Goal: Transaction & Acquisition: Purchase product/service

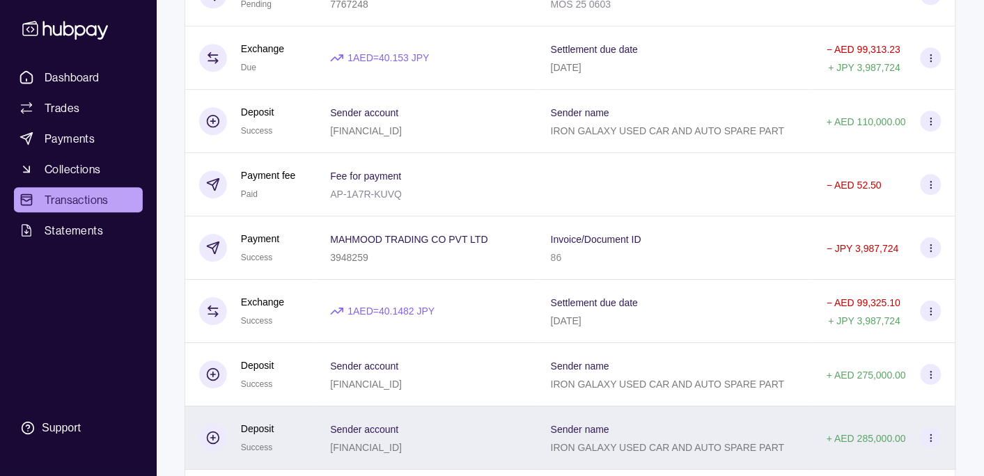
scroll to position [1036, 0]
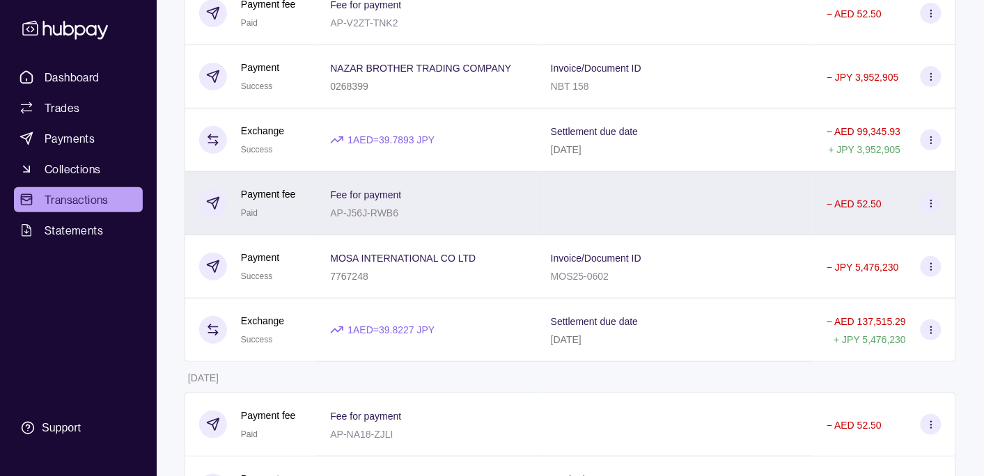
scroll to position [3015, 0]
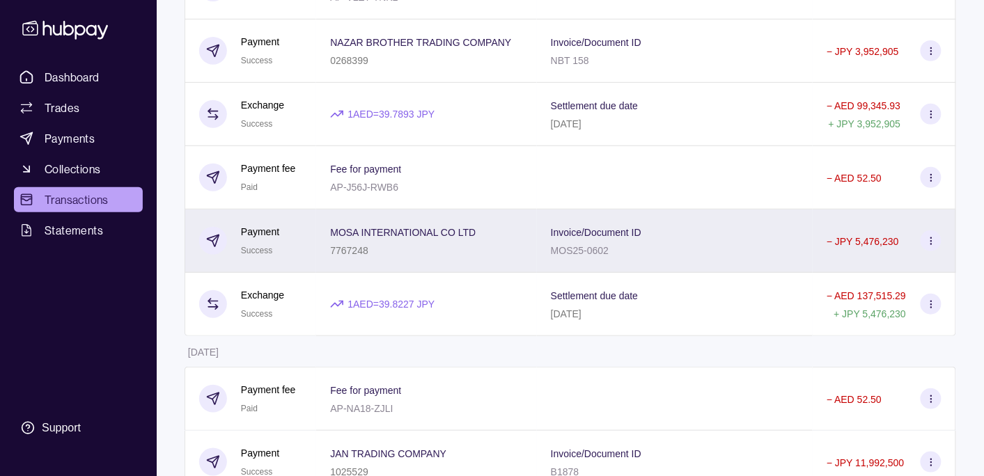
click at [498, 228] on div "MOSA INTERNATIONAL CO LTD 7767248" at bounding box center [426, 241] width 221 height 63
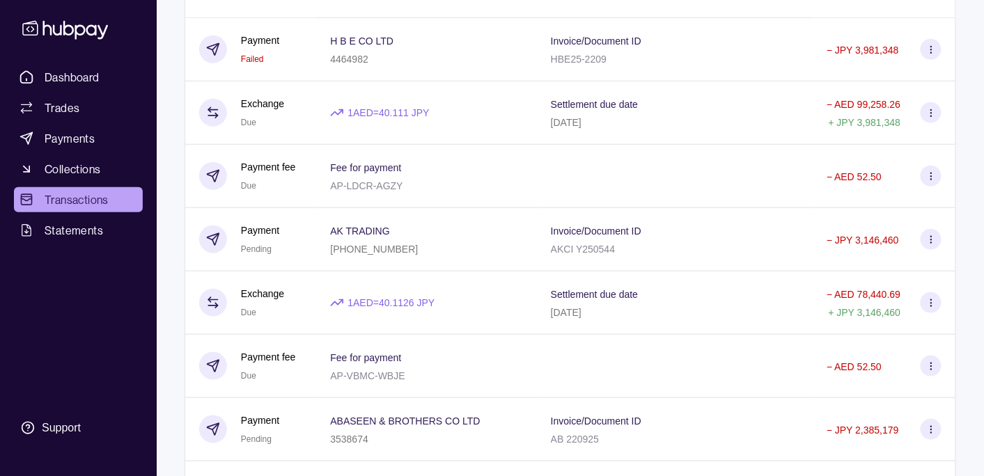
scroll to position [0, 0]
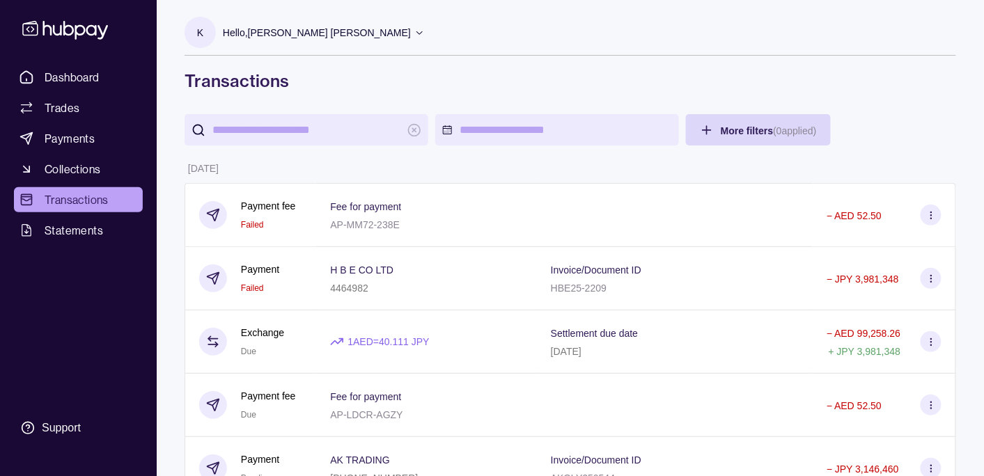
click at [329, 28] on p "Hello, [PERSON_NAME] [PERSON_NAME]" at bounding box center [317, 32] width 188 height 15
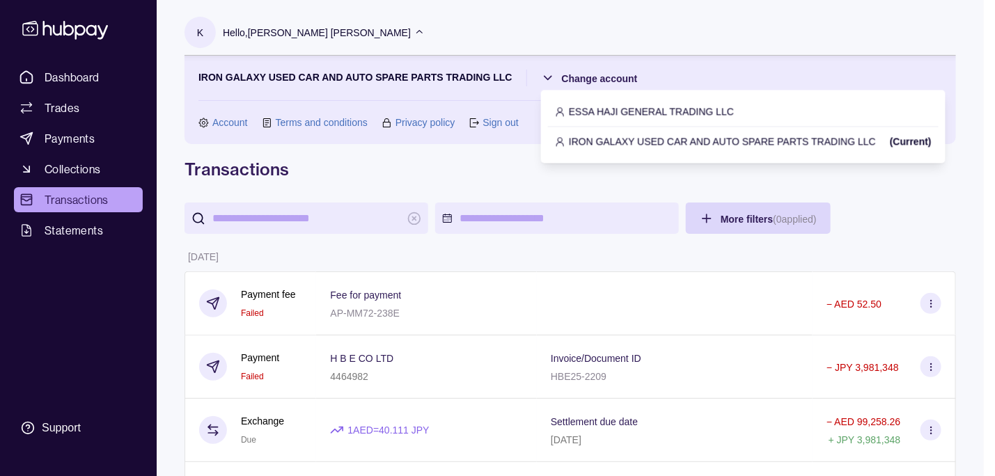
click at [584, 137] on p "IRON GALAXY USED CAR AND AUTO SPARE PARTS TRADING LLC" at bounding box center [722, 141] width 307 height 15
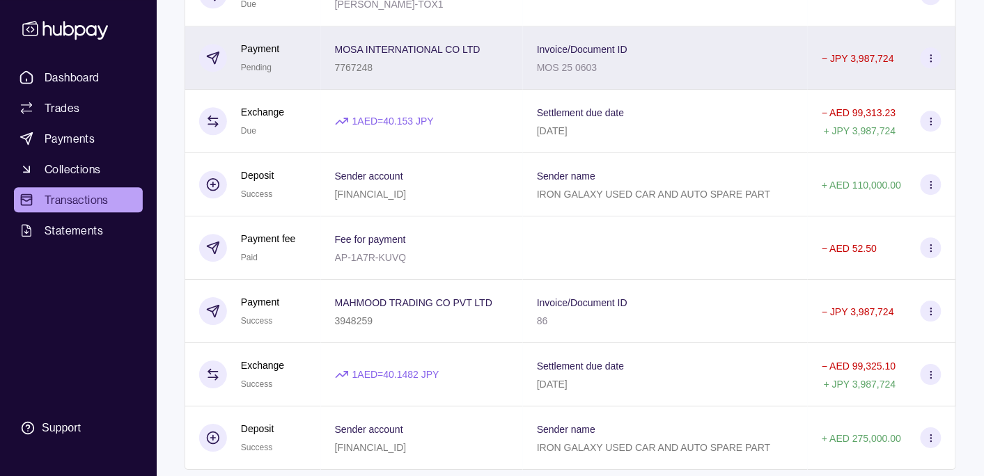
scroll to position [1006, 0]
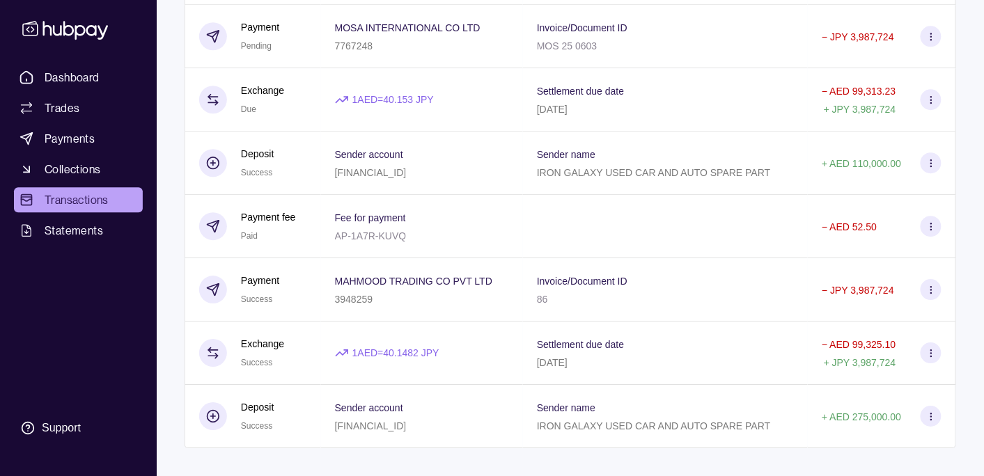
click at [86, 200] on span "Transactions" at bounding box center [77, 200] width 64 height 17
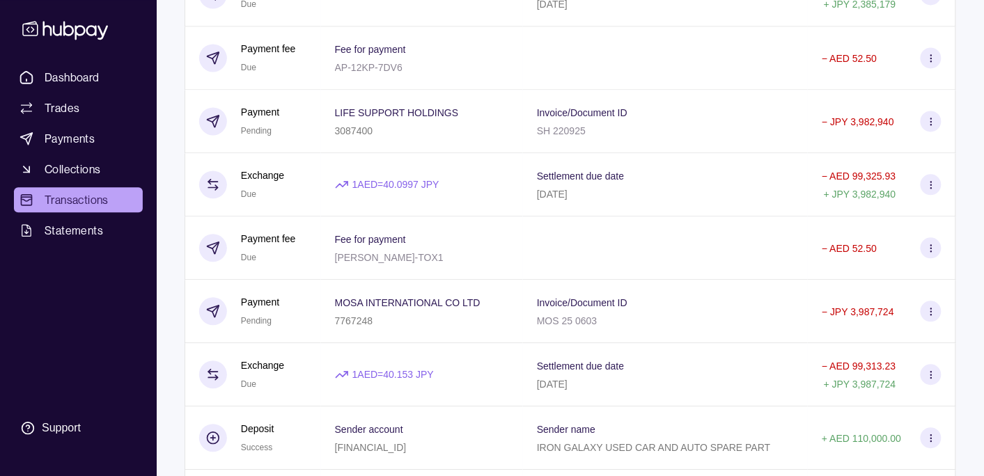
scroll to position [566, 0]
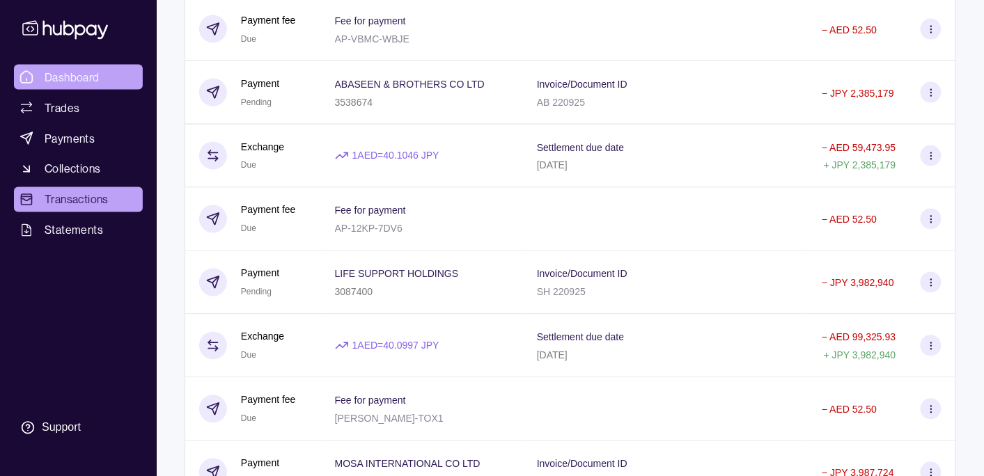
click at [90, 79] on span "Dashboard" at bounding box center [72, 77] width 55 height 17
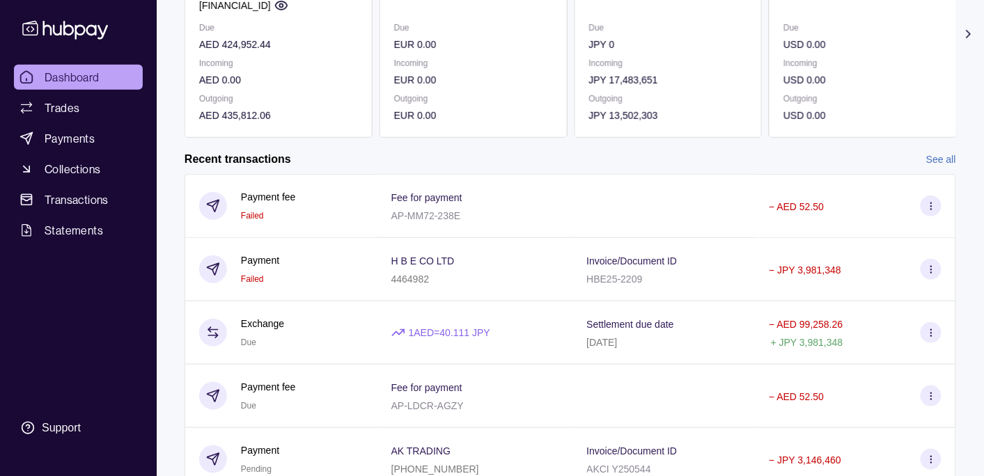
scroll to position [265, 0]
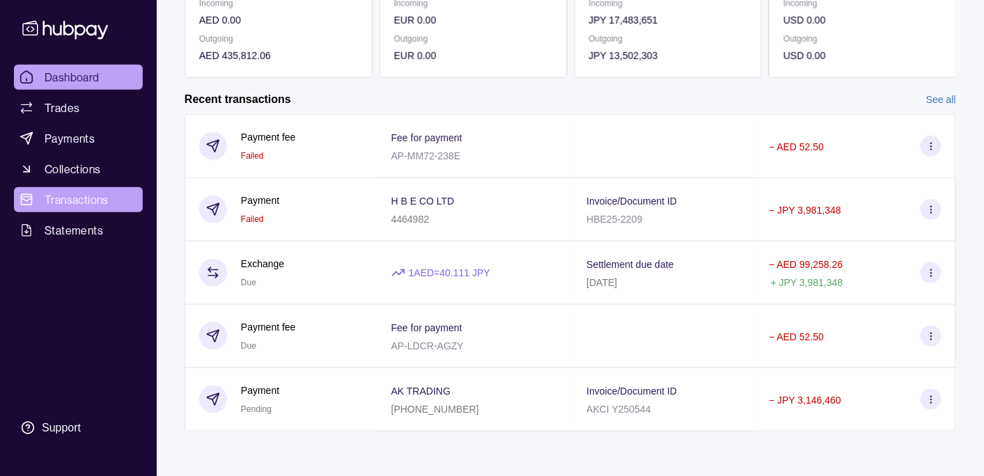
click at [107, 192] on span "Transactions" at bounding box center [77, 200] width 64 height 17
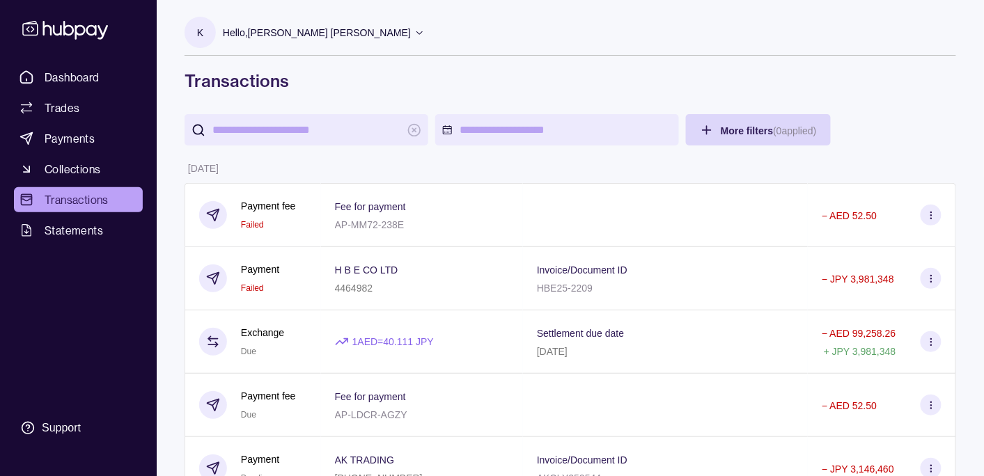
click at [284, 36] on p "Hello, [PERSON_NAME] [PERSON_NAME]" at bounding box center [317, 32] width 188 height 15
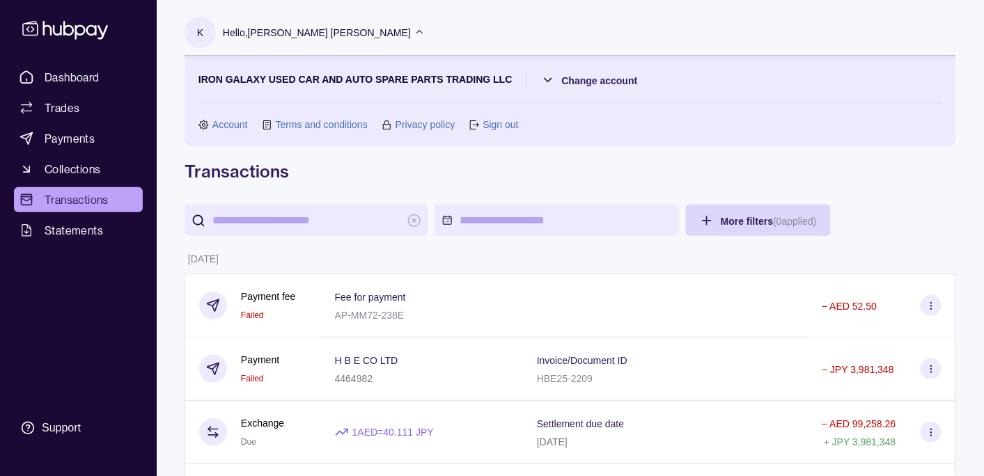
click at [284, 36] on p "Hello, [PERSON_NAME] [PERSON_NAME]" at bounding box center [317, 32] width 188 height 15
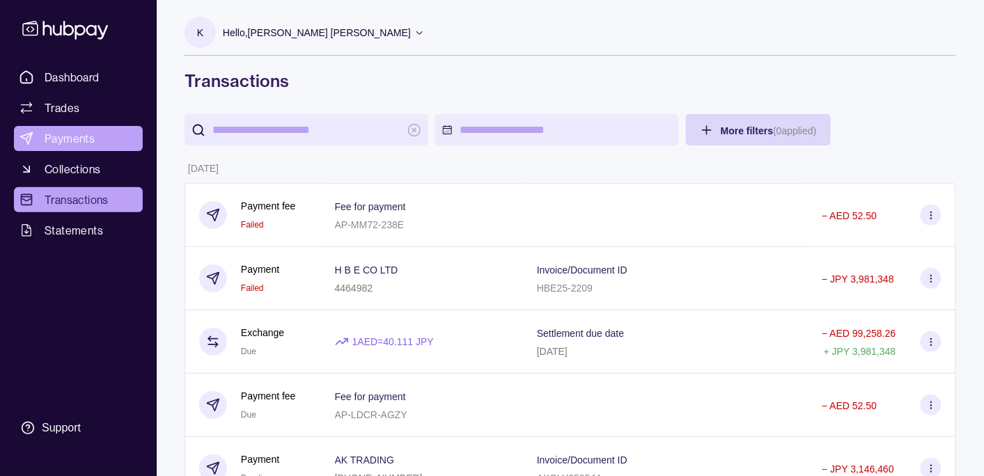
click at [92, 134] on span "Payments" at bounding box center [70, 138] width 50 height 17
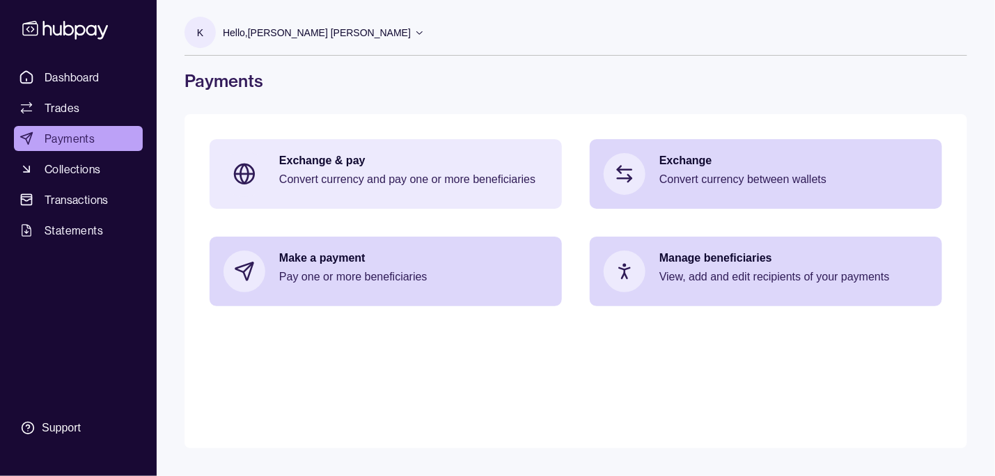
click at [344, 169] on div "Exchange & pay Convert currency and pay one or more beneficiaries" at bounding box center [413, 174] width 269 height 42
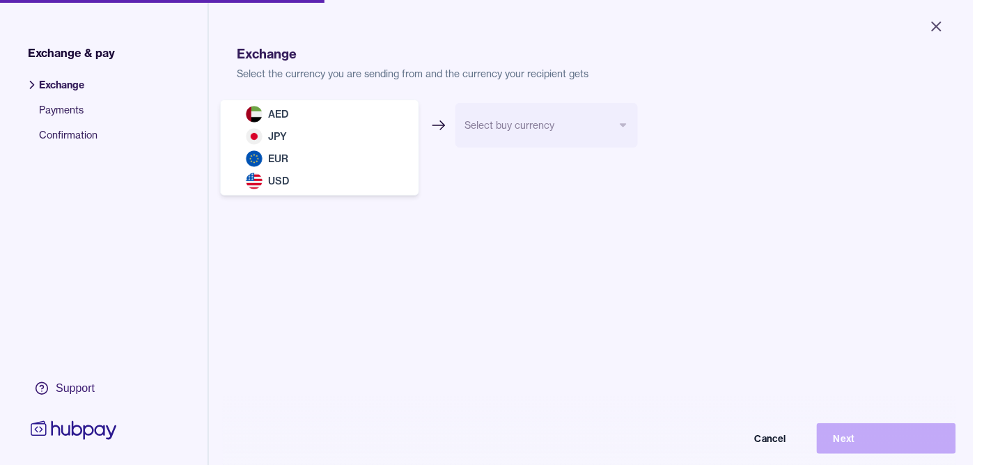
click at [339, 132] on body "Close Exchange & pay Exchange Payments Confirmation Support Exchange Select the…" at bounding box center [486, 232] width 973 height 465
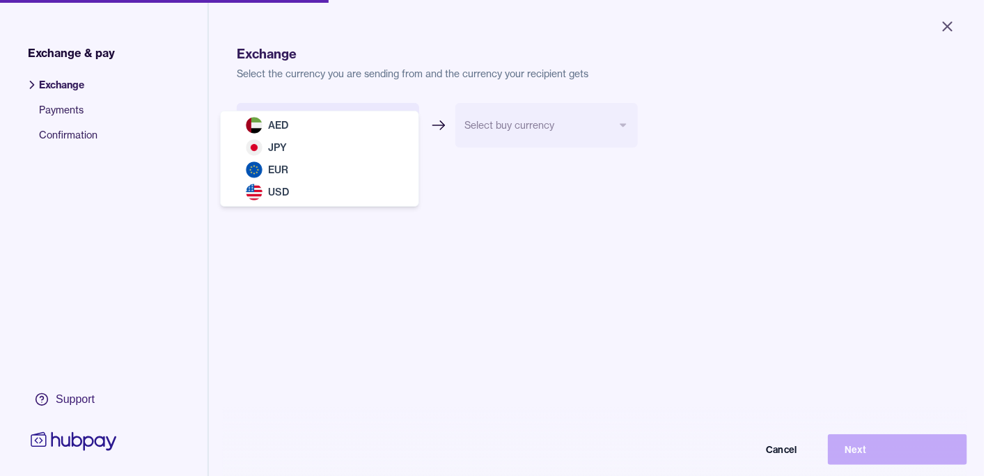
select select "***"
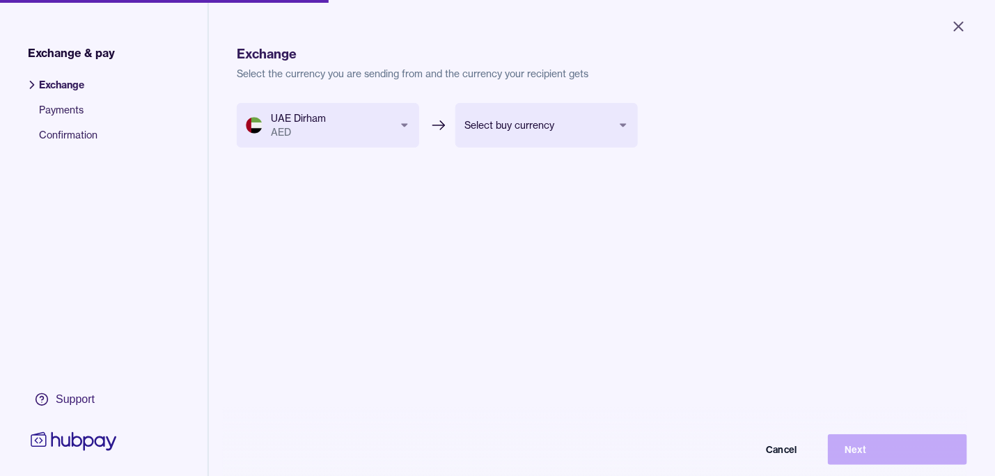
click at [527, 132] on body "Close Exchange & pay Exchange Payments Confirmation Support Exchange Select the…" at bounding box center [497, 238] width 995 height 476
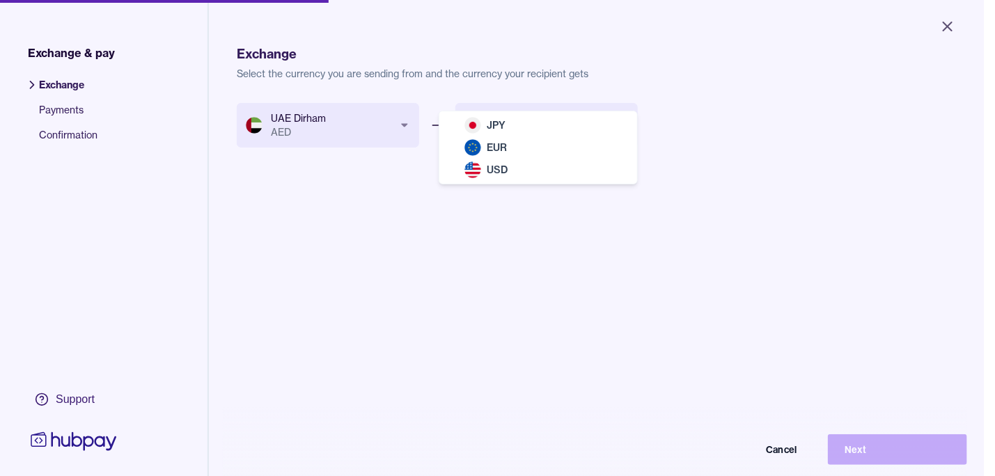
select select "***"
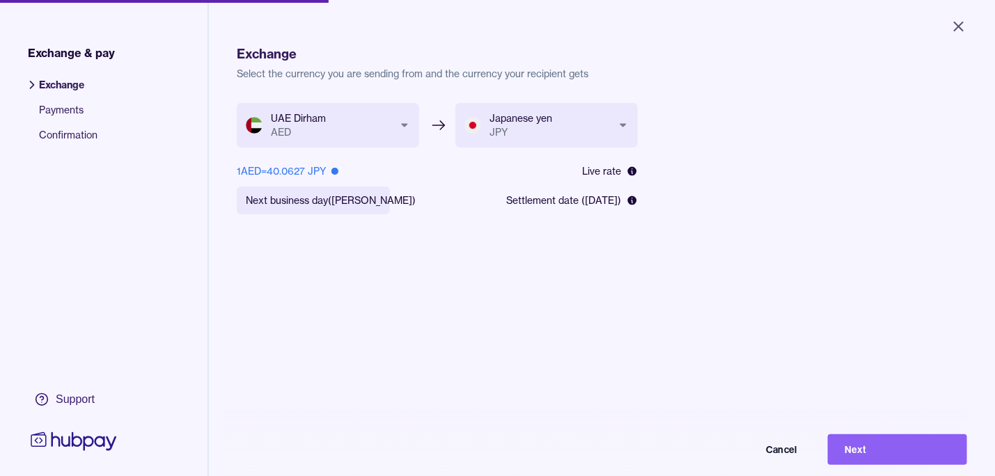
click at [373, 199] on body "**********" at bounding box center [497, 238] width 995 height 476
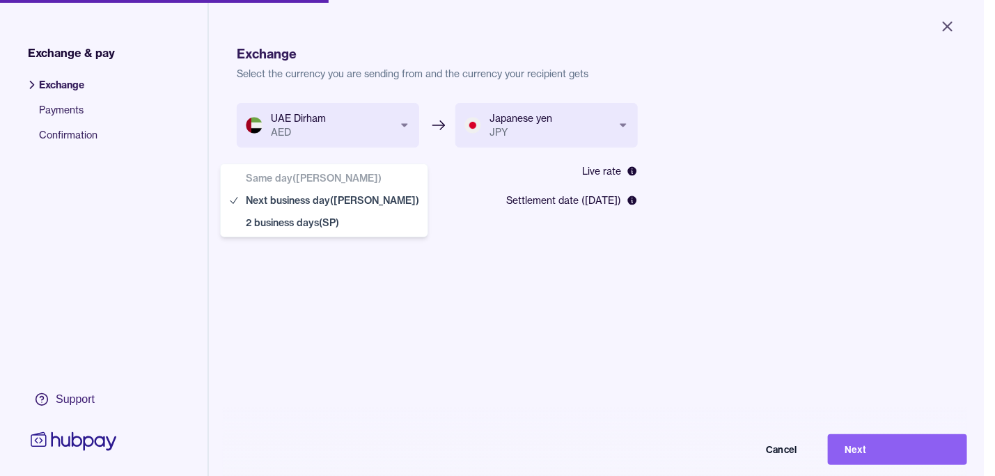
select select "**"
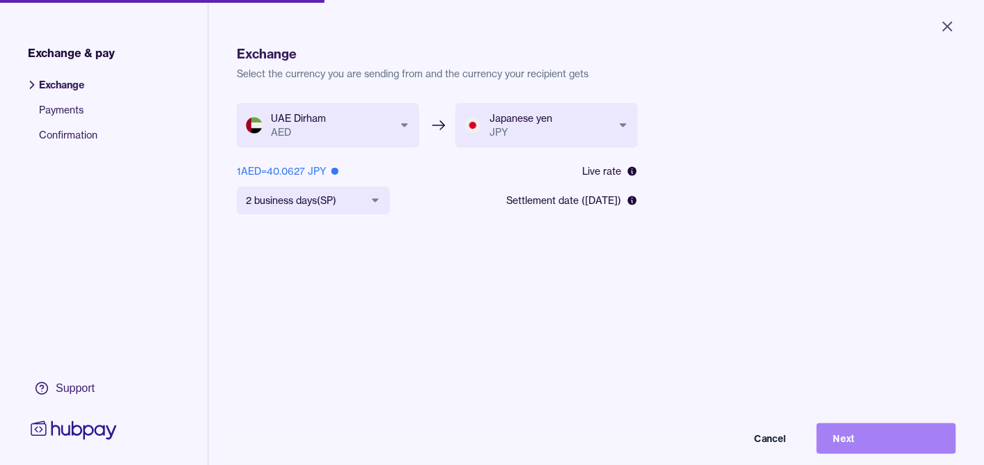
click at [887, 448] on button "Next" at bounding box center [886, 438] width 139 height 31
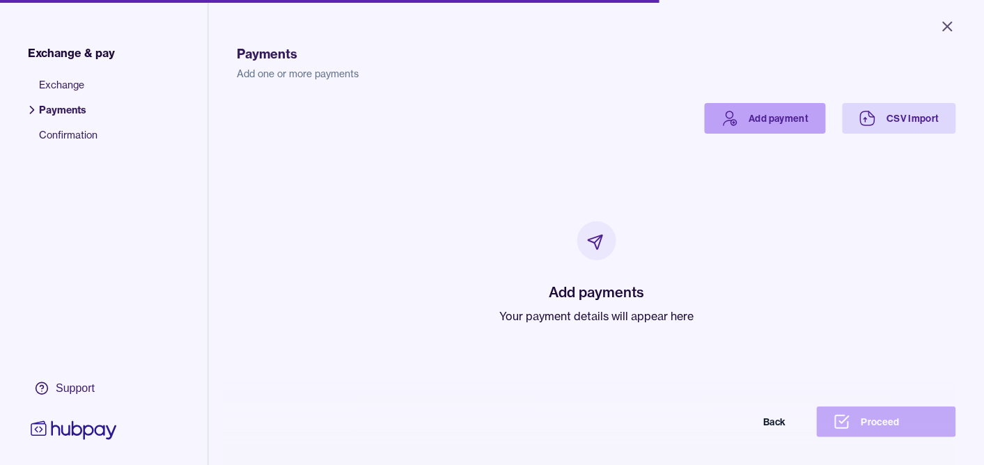
click at [734, 130] on link "Add payment" at bounding box center [765, 118] width 121 height 31
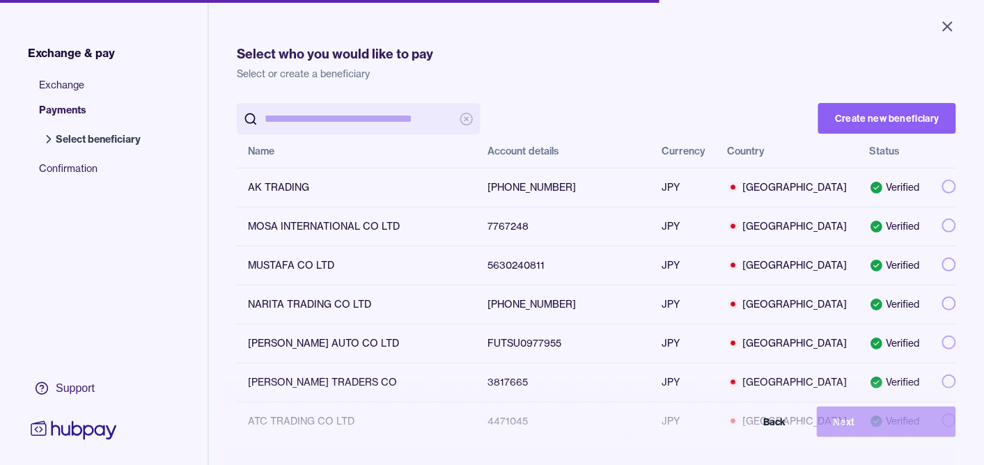
click at [388, 122] on input "search" at bounding box center [359, 118] width 188 height 31
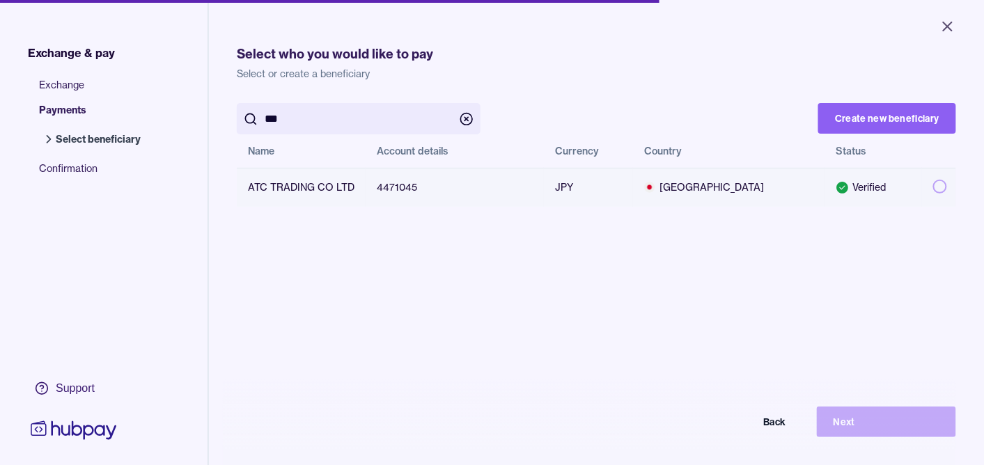
type input "***"
click at [933, 191] on button "button" at bounding box center [940, 187] width 14 height 14
click at [915, 426] on button "Next" at bounding box center [886, 422] width 139 height 31
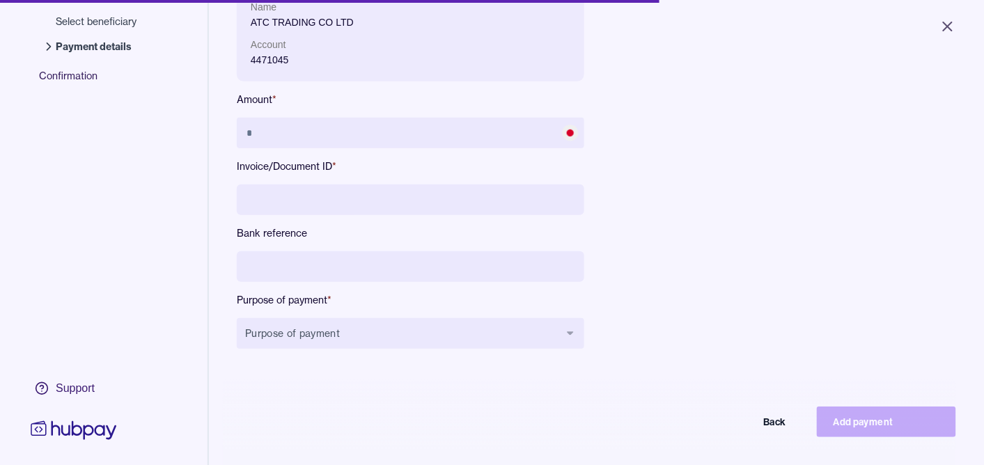
scroll to position [187, 0]
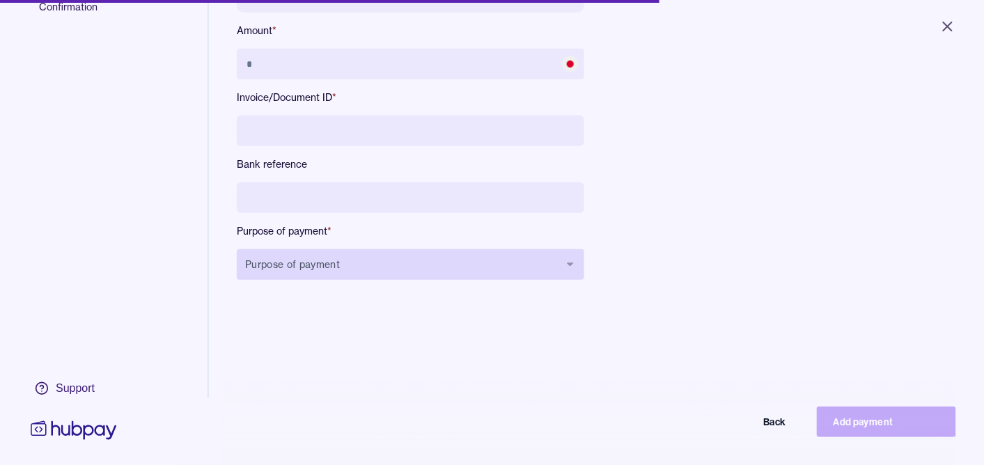
click at [451, 266] on button "Purpose of payment" at bounding box center [411, 264] width 348 height 31
type input "***"
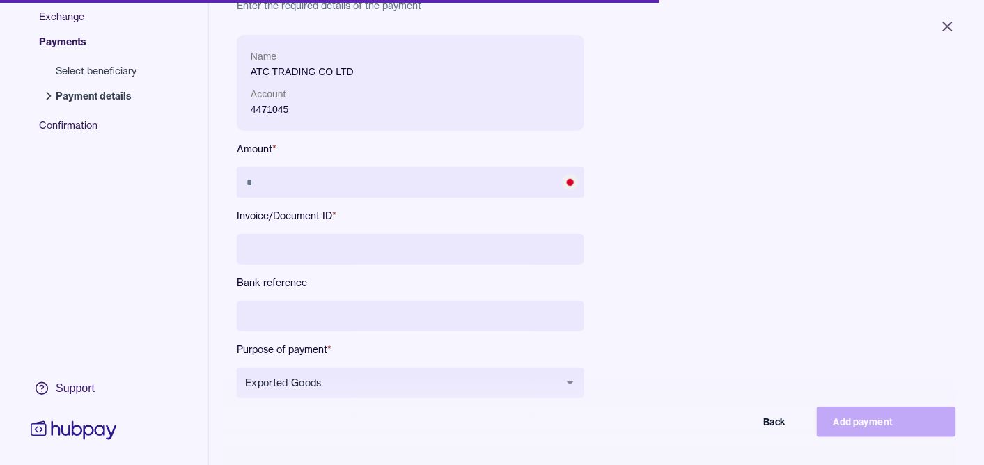
scroll to position [146, 0]
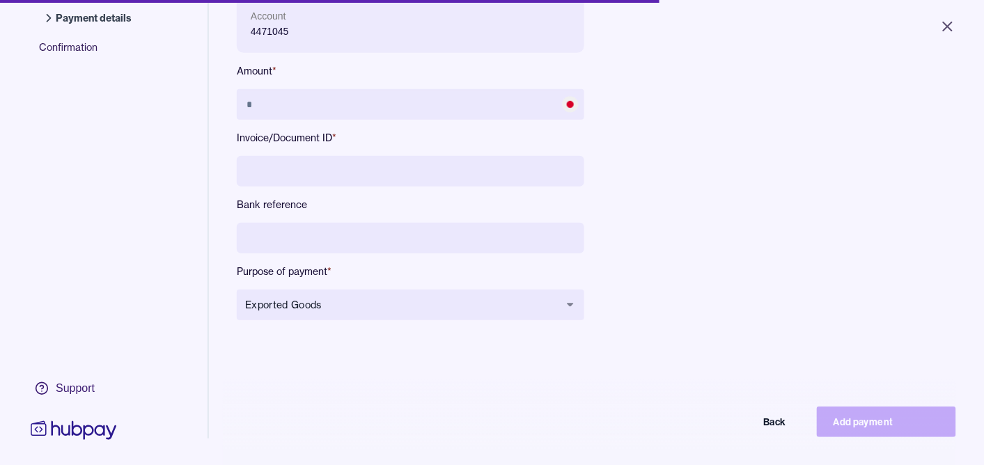
click at [364, 178] on input at bounding box center [411, 171] width 348 height 31
type input "**********"
click at [375, 251] on input at bounding box center [411, 238] width 348 height 31
type input "**********"
click at [426, 86] on div "**********" at bounding box center [411, 150] width 348 height 386
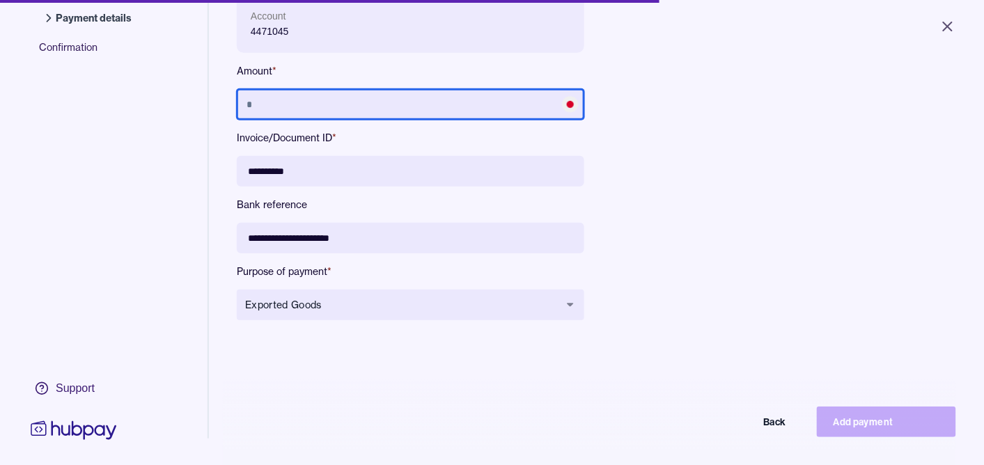
click at [412, 102] on input "text" at bounding box center [411, 104] width 348 height 31
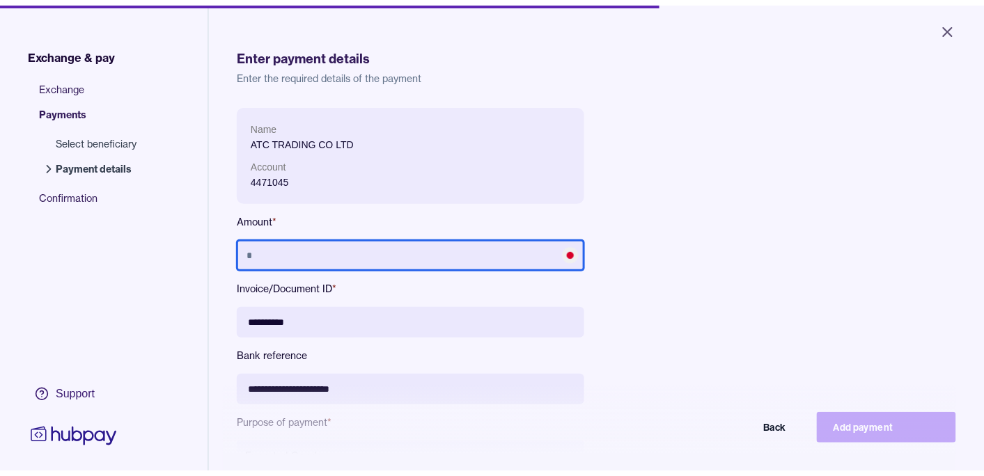
scroll to position [0, 0]
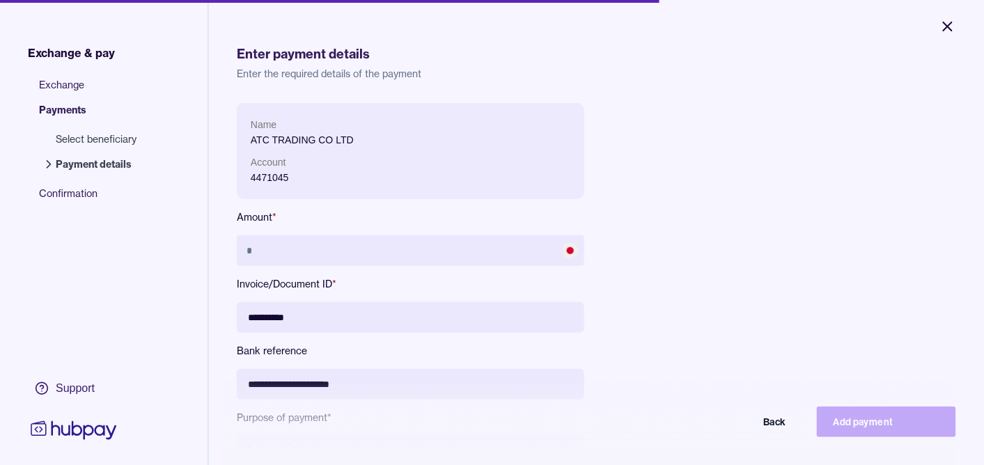
click at [954, 21] on icon "Close" at bounding box center [948, 26] width 17 height 17
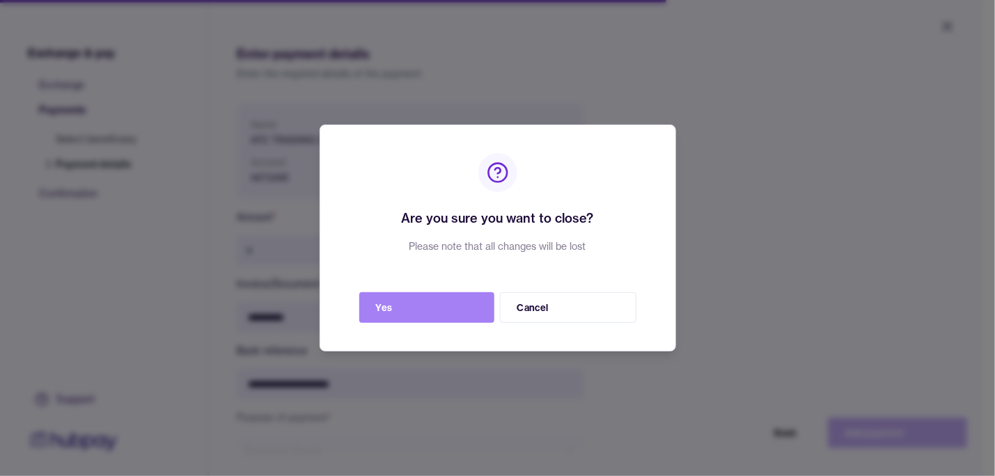
click at [470, 312] on button "Yes" at bounding box center [426, 308] width 135 height 31
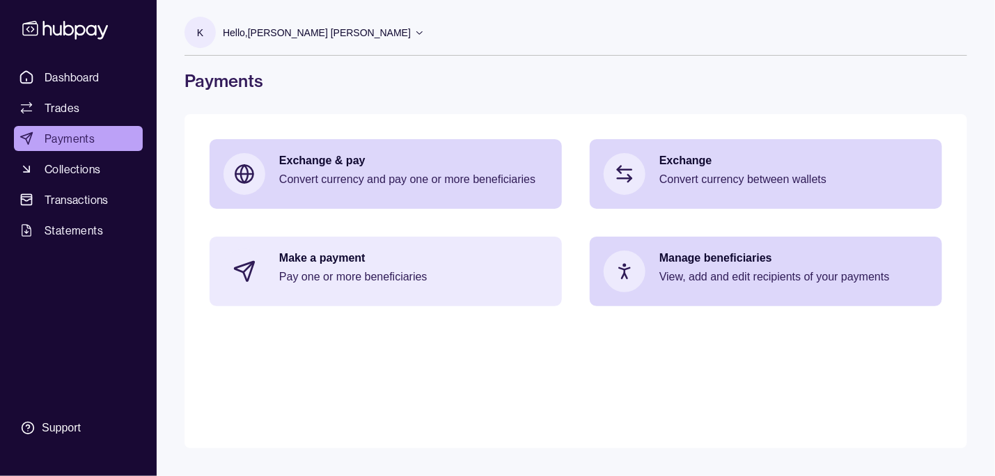
click at [480, 270] on p "Pay one or more beneficiaries" at bounding box center [413, 277] width 269 height 15
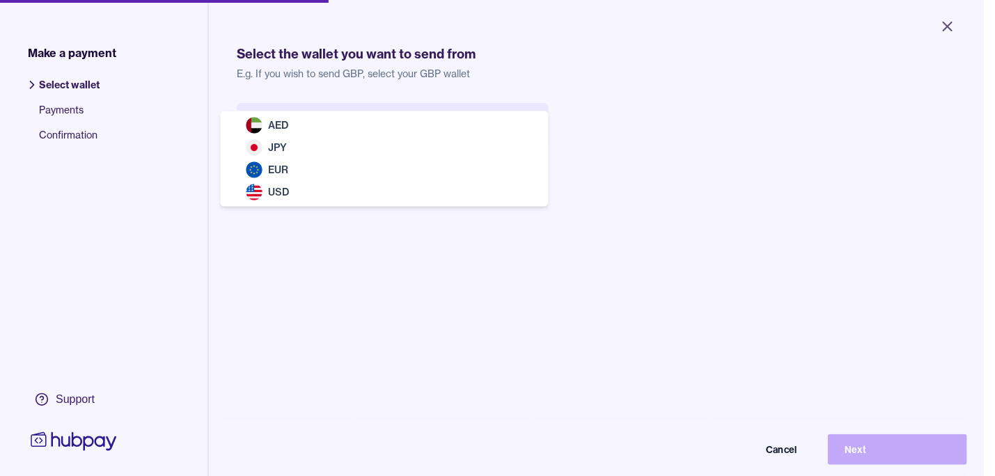
click at [350, 114] on body "Close Make a payment Select wallet Payments Confirmation Support Select the wal…" at bounding box center [492, 238] width 984 height 476
click at [481, 117] on body "Close Make a payment Select wallet Payments Confirmation Support Select the wal…" at bounding box center [492, 238] width 984 height 476
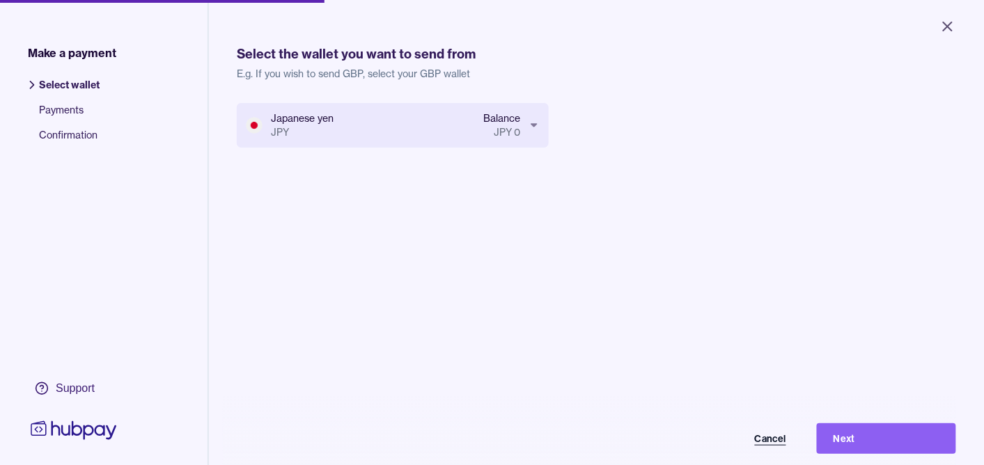
click at [790, 448] on button "Cancel" at bounding box center [733, 438] width 139 height 31
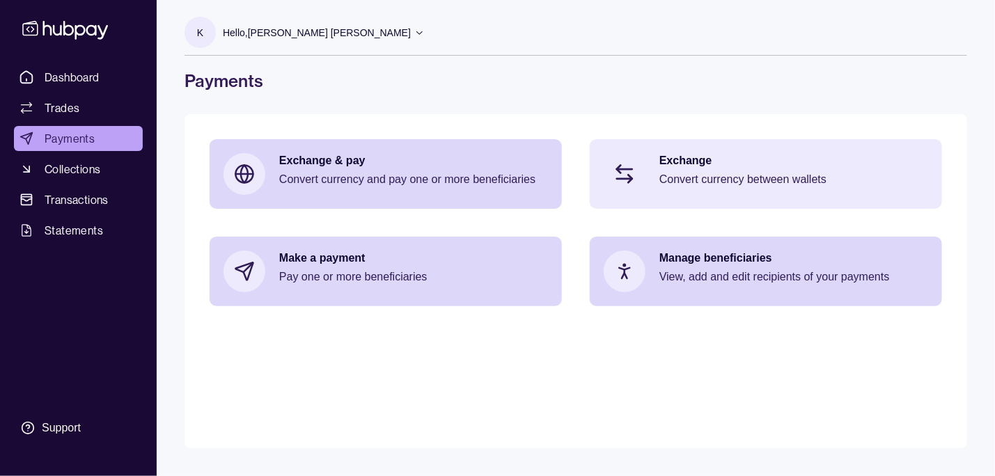
click at [683, 185] on p "Convert currency between wallets" at bounding box center [794, 179] width 269 height 15
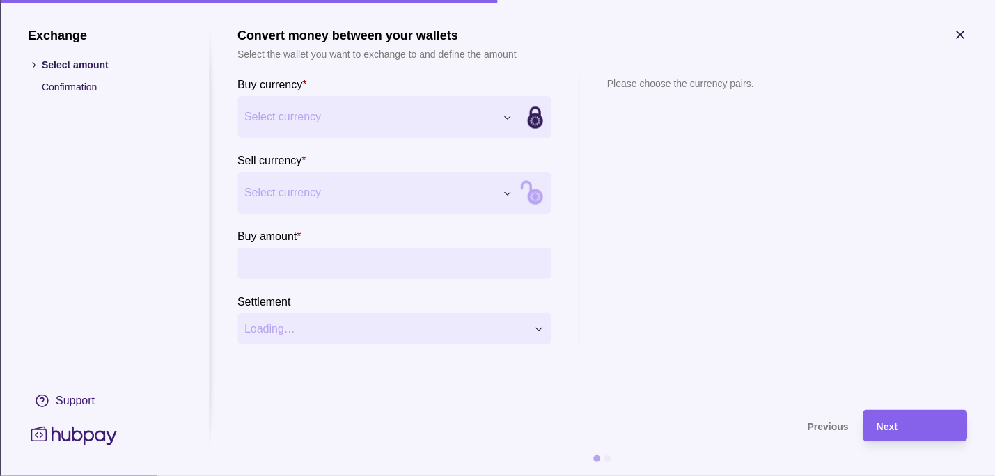
click at [956, 39] on icon "button" at bounding box center [961, 35] width 14 height 14
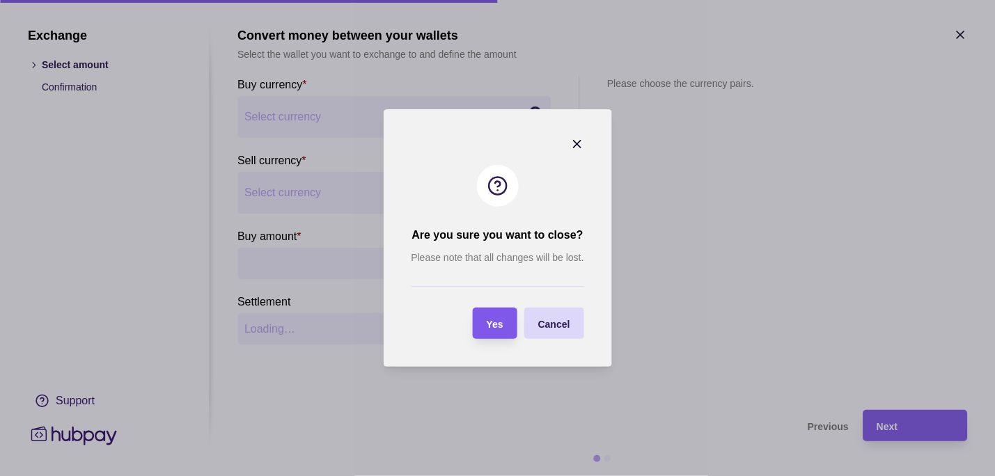
click at [509, 319] on section "Yes" at bounding box center [495, 323] width 45 height 31
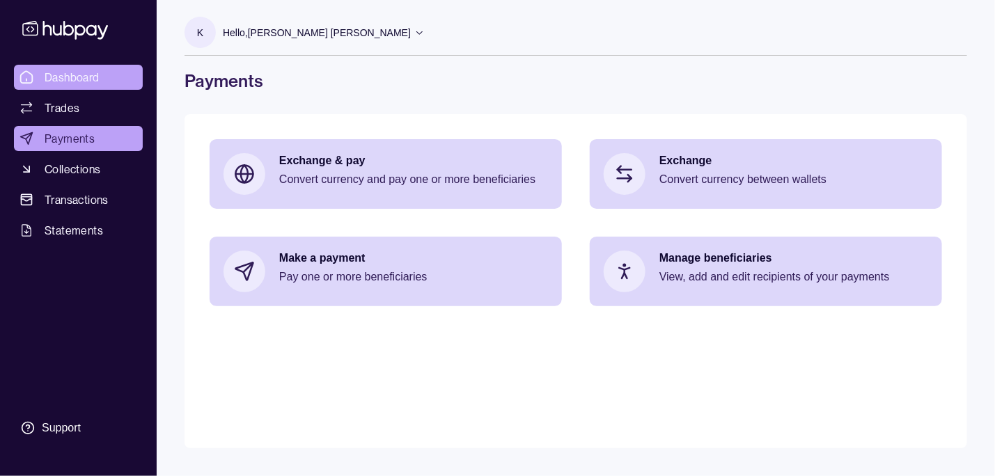
click at [124, 77] on link "Dashboard" at bounding box center [78, 77] width 129 height 25
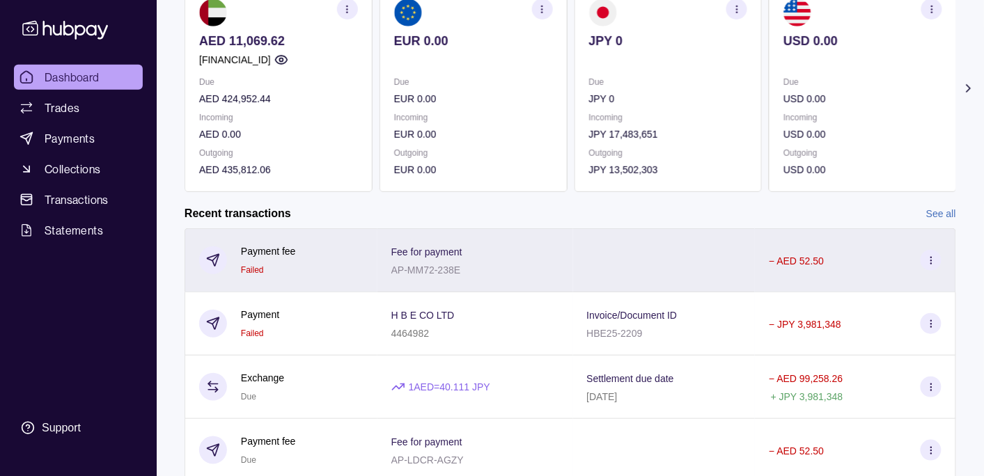
scroll to position [265, 0]
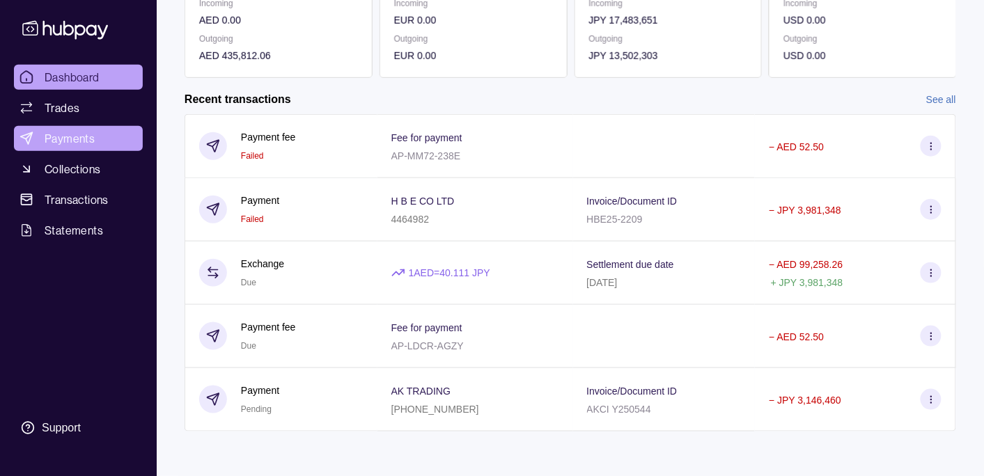
click at [86, 131] on span "Payments" at bounding box center [70, 138] width 50 height 17
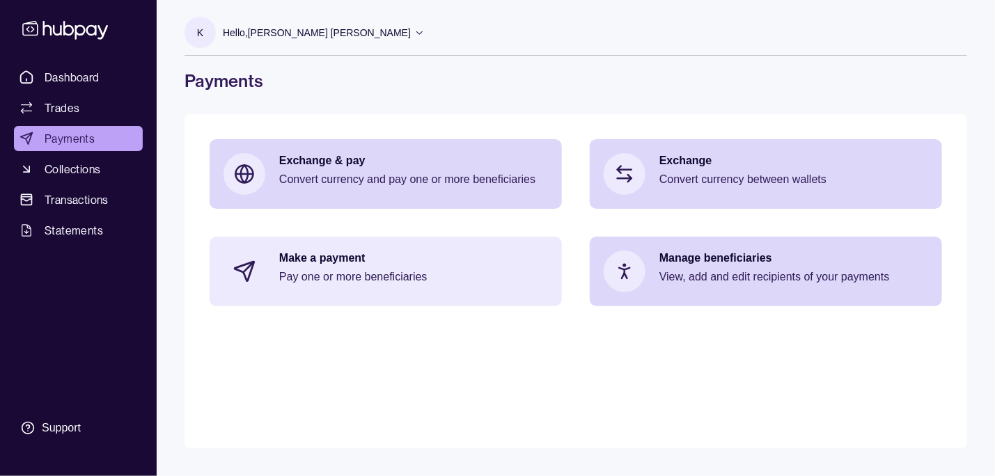
click at [386, 270] on p "Pay one or more beneficiaries" at bounding box center [413, 277] width 269 height 15
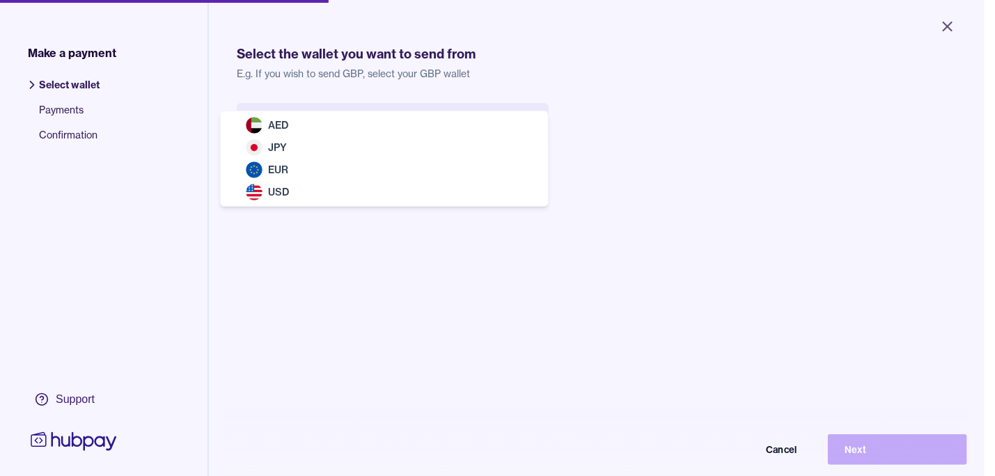
click at [405, 118] on body "Close Make a payment Select wallet Payments Confirmation Support Select the wal…" at bounding box center [492, 238] width 984 height 476
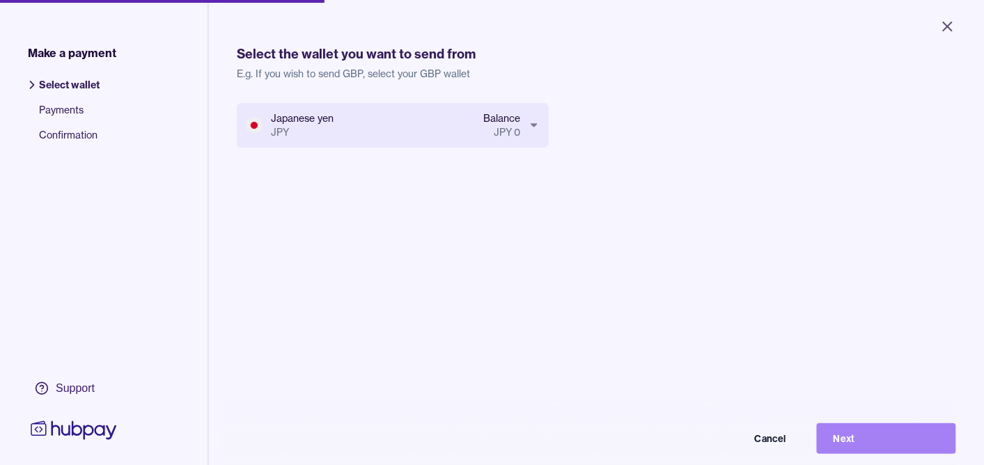
click at [878, 436] on button "Next" at bounding box center [886, 438] width 139 height 31
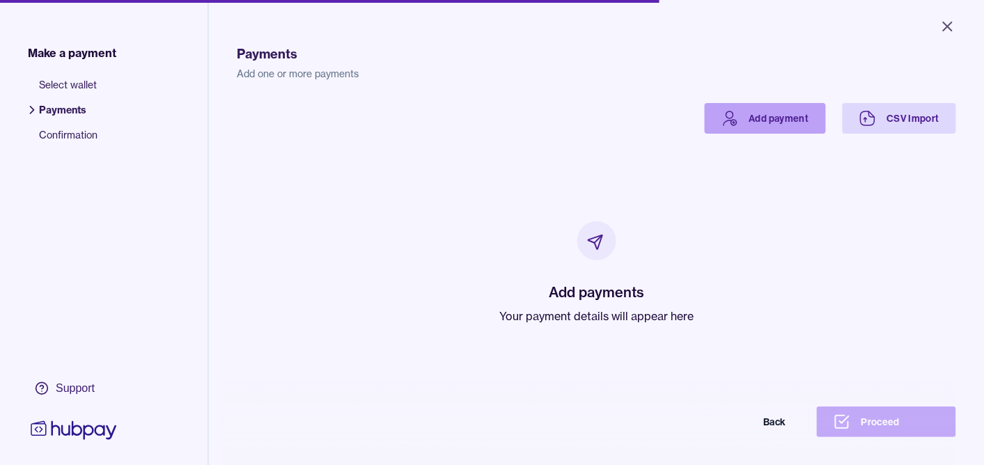
click at [753, 128] on link "Add payment" at bounding box center [765, 118] width 121 height 31
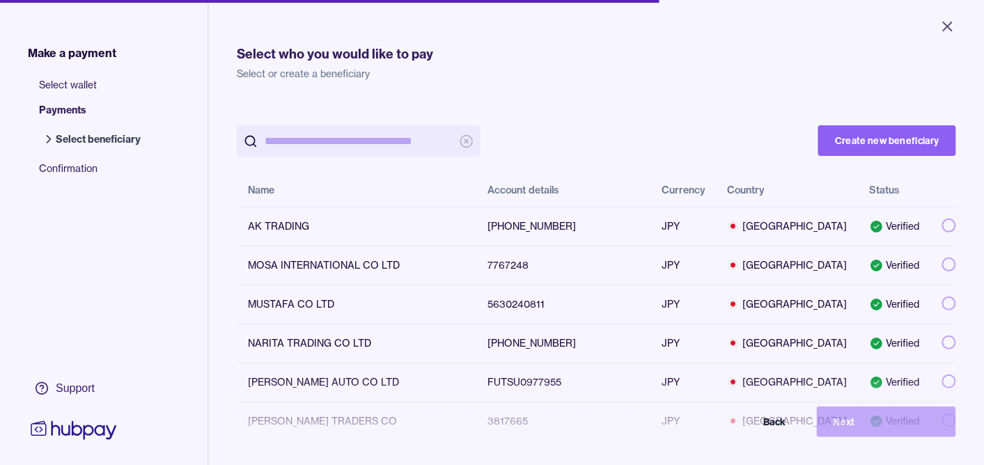
click at [337, 143] on input "search" at bounding box center [359, 140] width 188 height 31
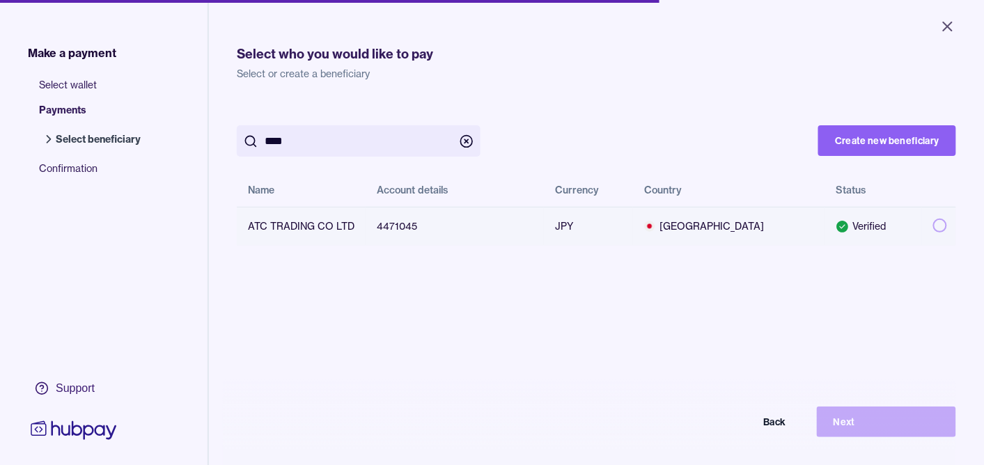
type input "***"
click at [933, 226] on button "button" at bounding box center [940, 226] width 14 height 14
click at [883, 432] on button "Next" at bounding box center [886, 422] width 139 height 31
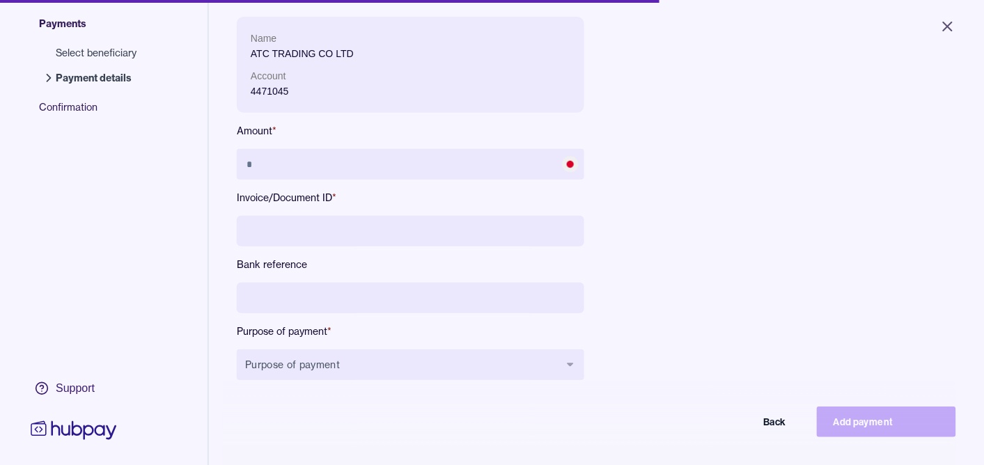
scroll to position [187, 0]
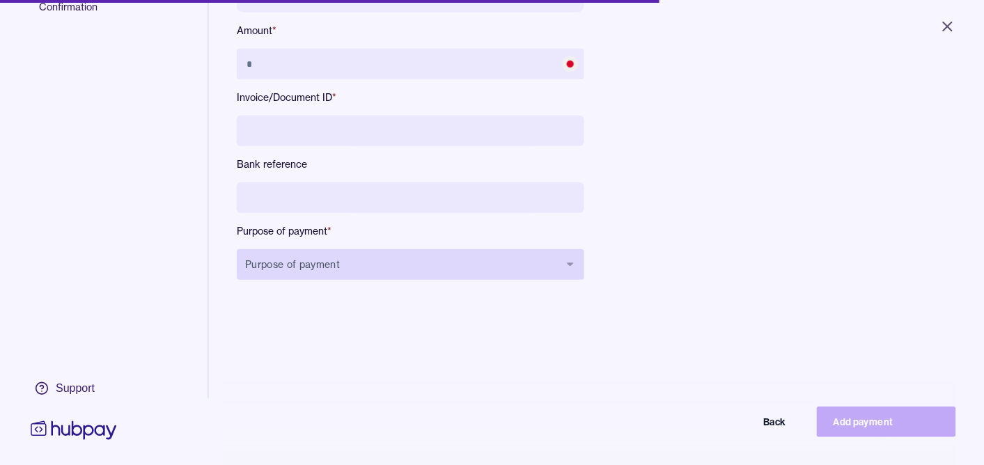
click at [394, 269] on button "Purpose of payment" at bounding box center [411, 264] width 348 height 31
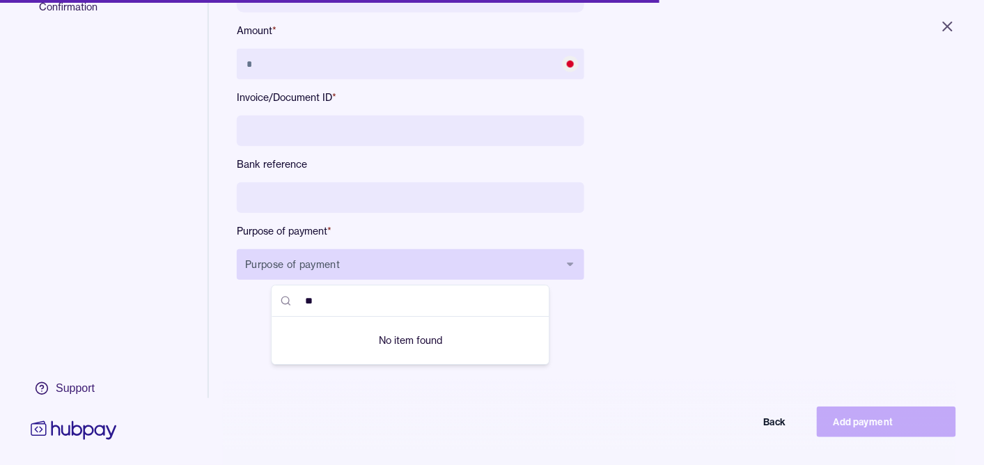
type input "*"
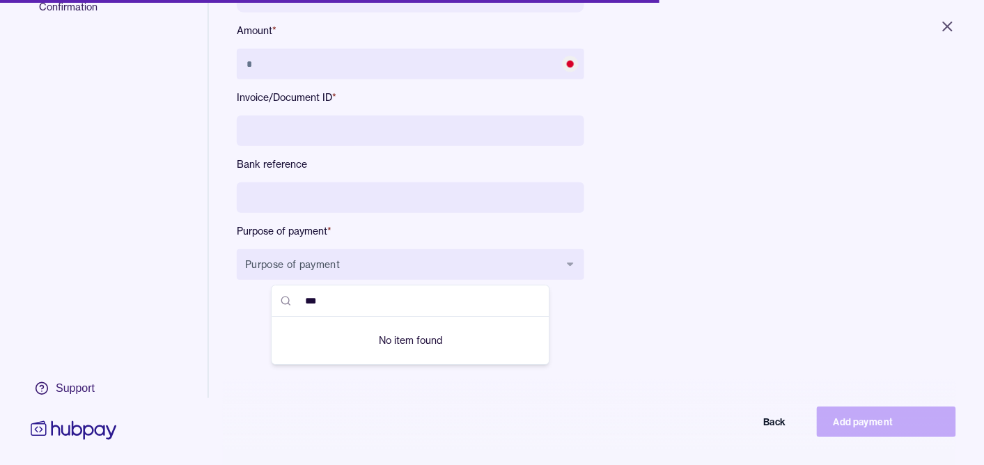
type input "***"
click at [836, 288] on div "Name ATC TRADING CO LTD Account 4471045 Amount * Invoice/Document ID * Bank ref…" at bounding box center [549, 109] width 624 height 386
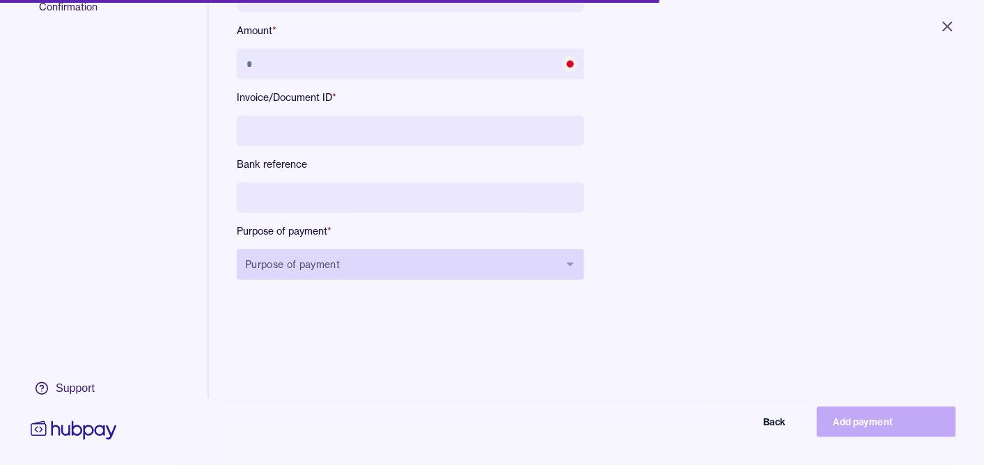
click at [469, 274] on button "Purpose of payment" at bounding box center [411, 264] width 348 height 31
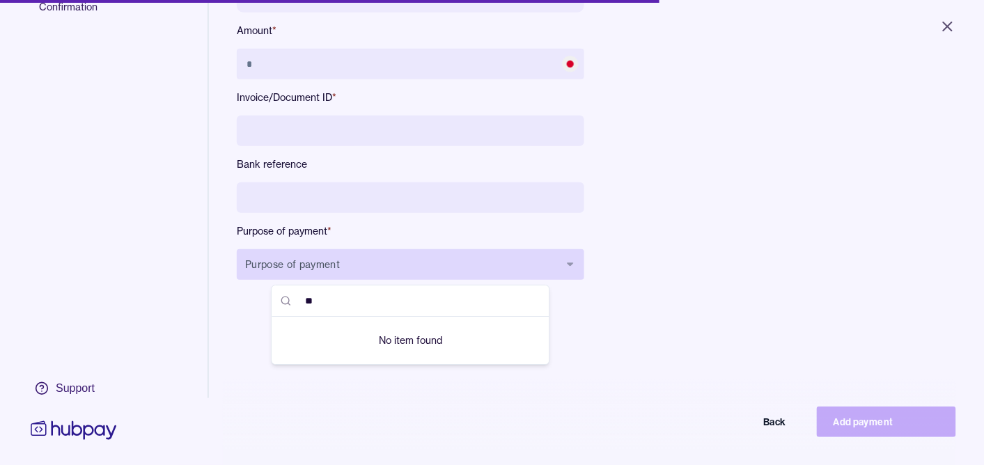
type input "*"
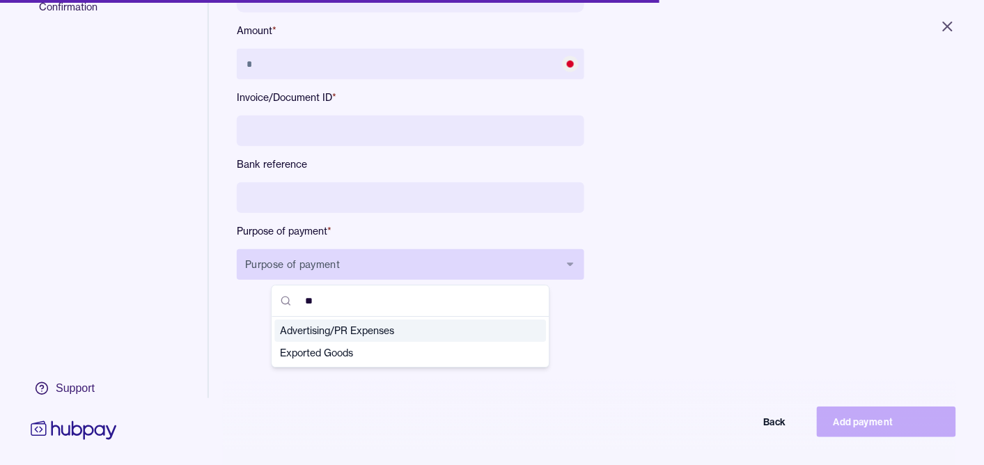
type input "***"
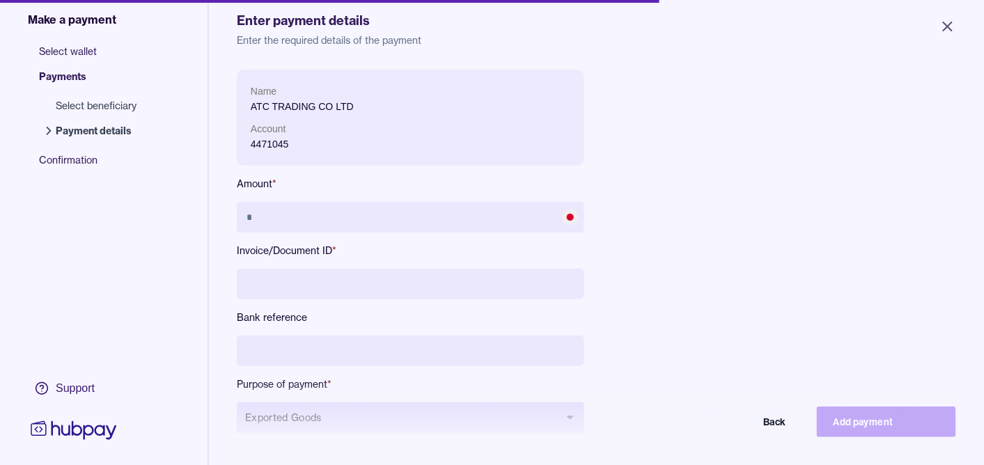
scroll to position [0, 0]
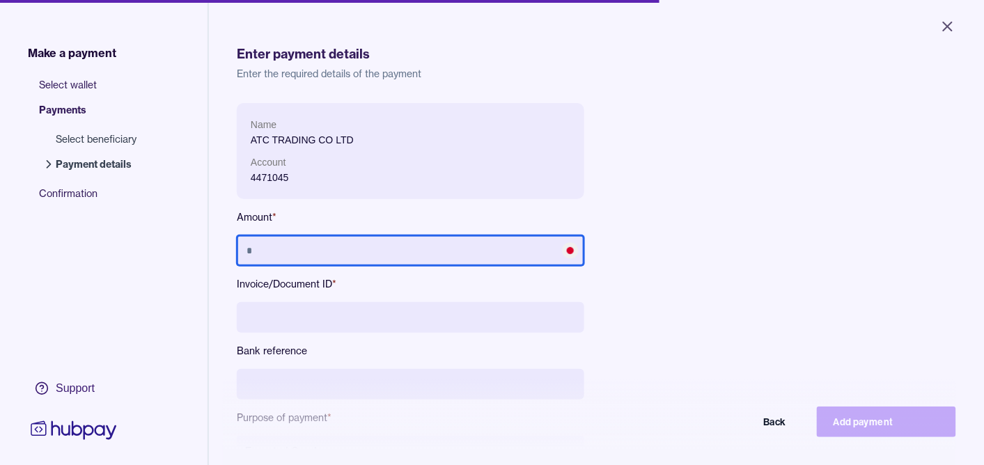
click at [399, 249] on input "text" at bounding box center [411, 250] width 348 height 31
type input "*********"
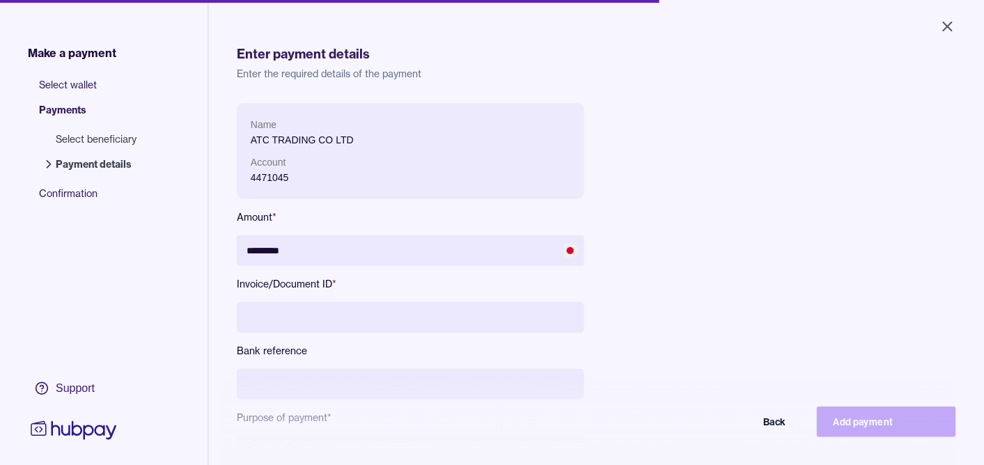
click at [325, 327] on input at bounding box center [411, 317] width 348 height 31
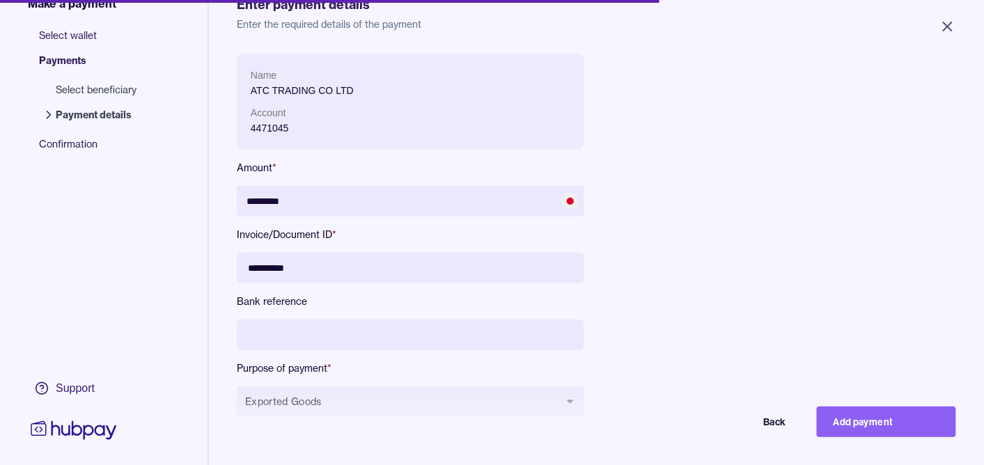
scroll to position [73, 0]
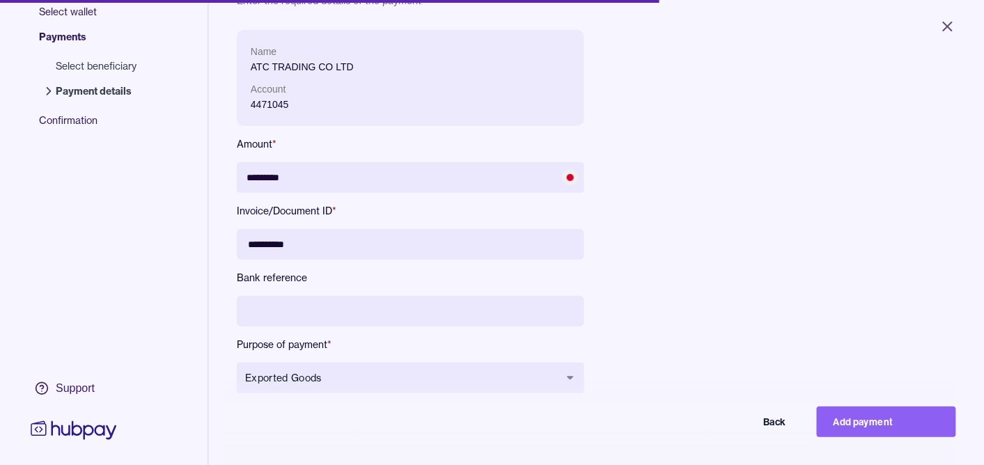
type input "**********"
click at [324, 314] on input at bounding box center [411, 311] width 348 height 31
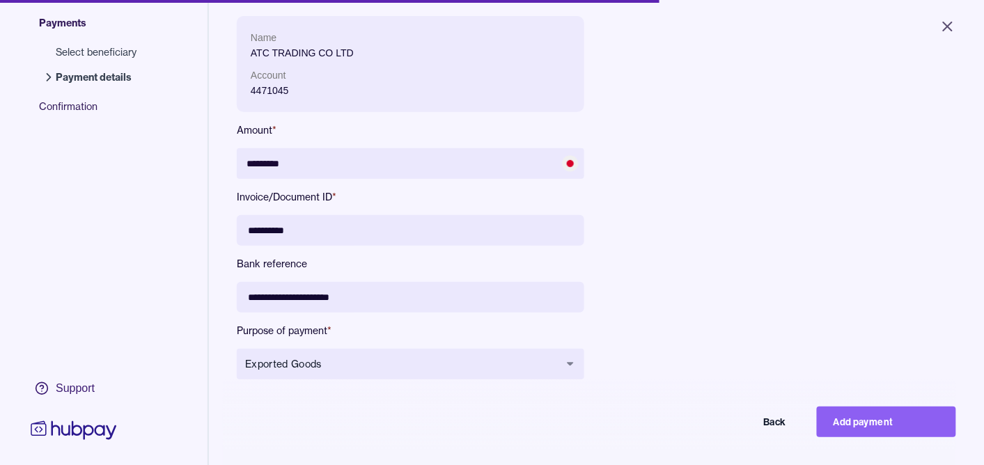
scroll to position [187, 0]
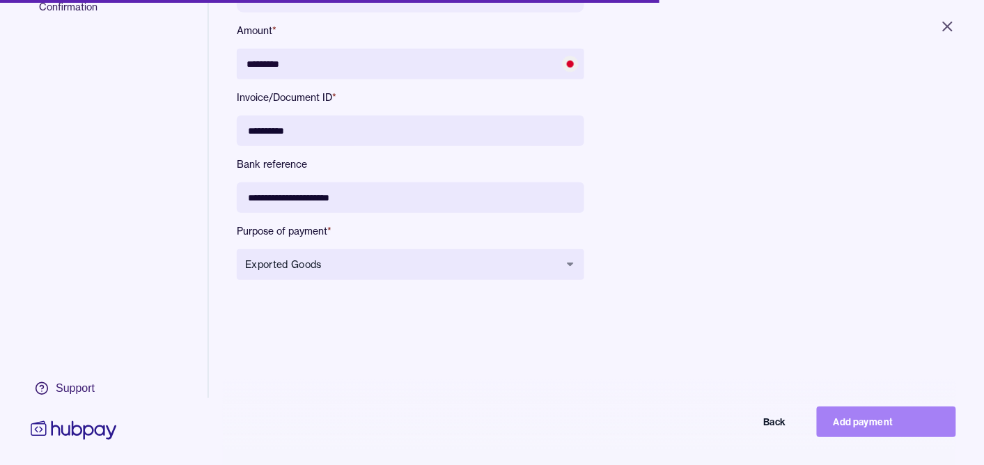
type input "**********"
click at [882, 437] on button "Add payment" at bounding box center [886, 422] width 139 height 31
type input "*******"
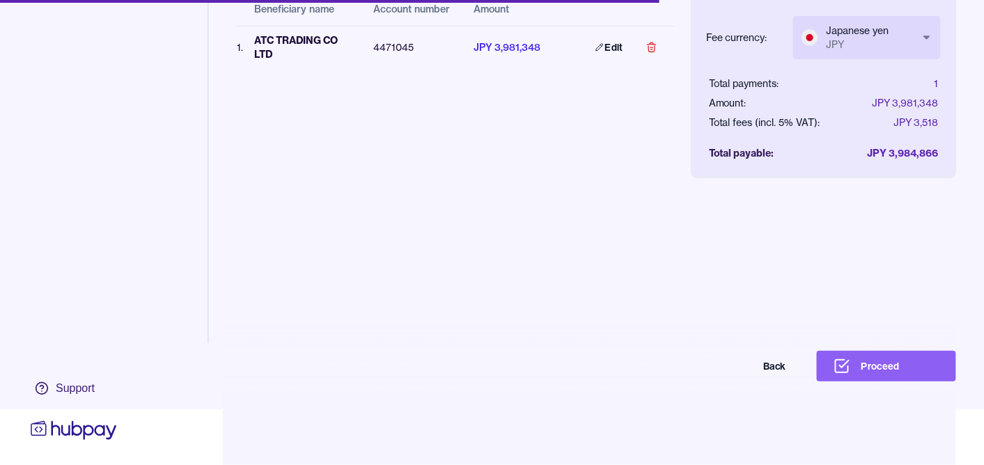
scroll to position [56, 0]
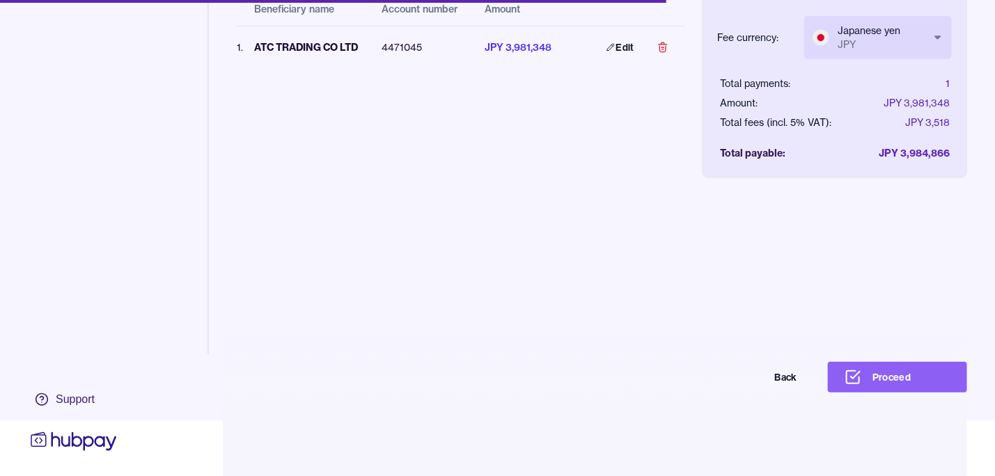
click at [866, 33] on body "Close Make a payment Select wallet Payments Confirmation Support Payments Add o…" at bounding box center [497, 182] width 995 height 476
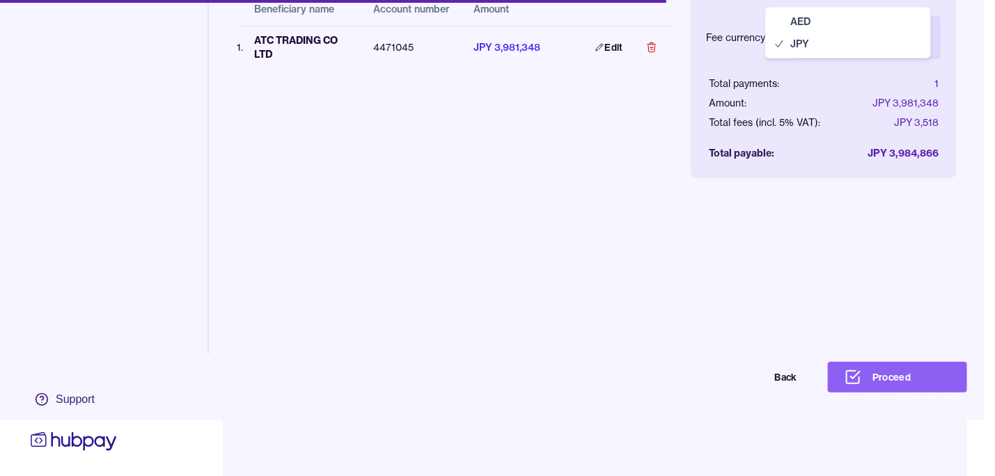
select select "***"
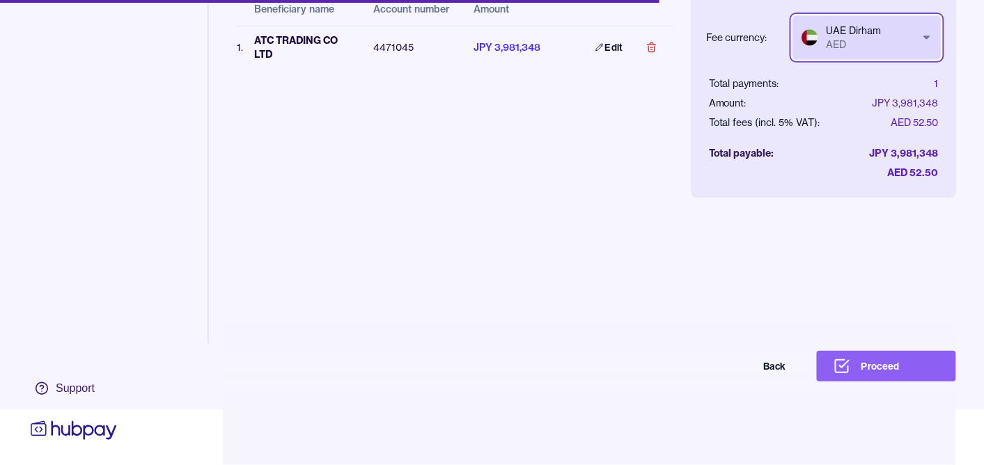
scroll to position [66, 0]
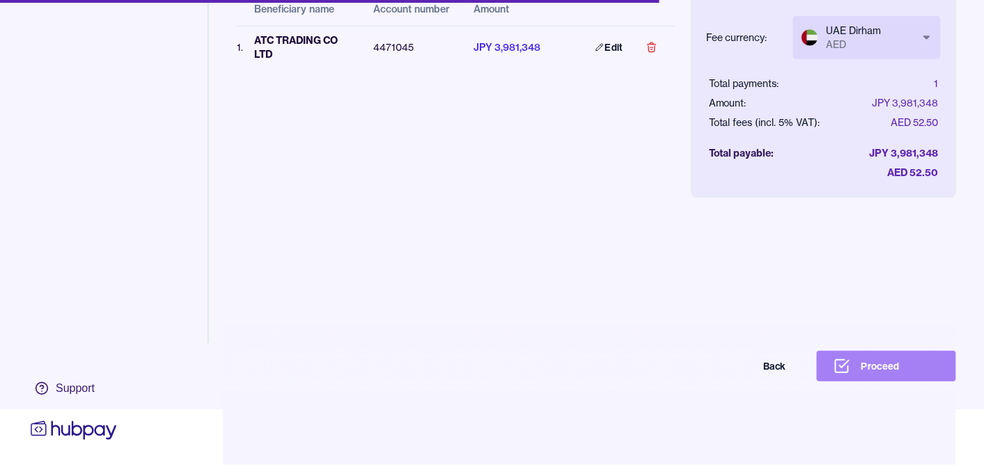
click at [902, 366] on button "Proceed" at bounding box center [886, 366] width 139 height 31
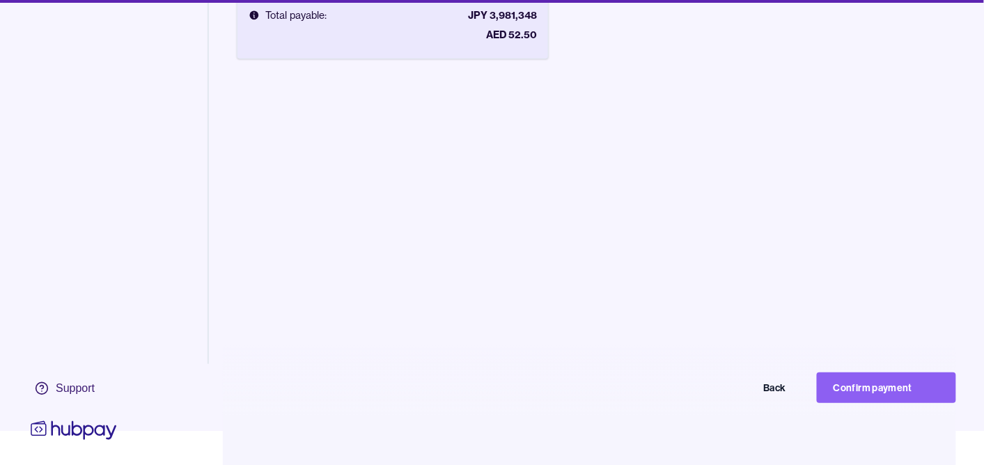
scroll to position [66, 0]
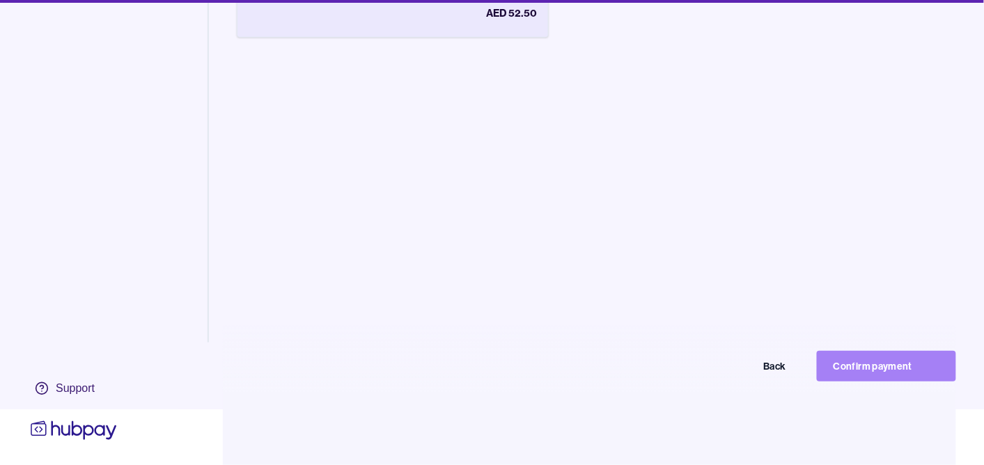
click at [892, 375] on button "Confirm payment" at bounding box center [886, 366] width 139 height 31
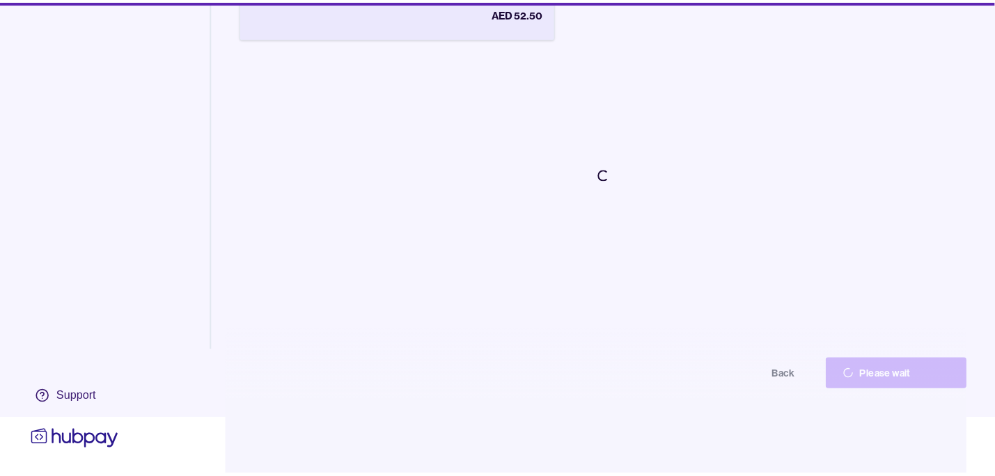
scroll to position [56, 0]
